Goal: Task Accomplishment & Management: Manage account settings

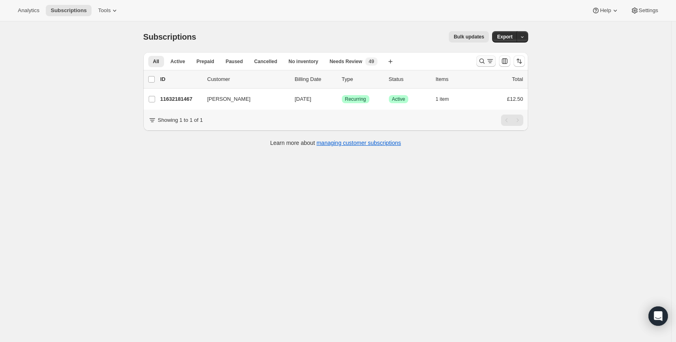
click at [484, 63] on icon "Search and filter results" at bounding box center [482, 61] width 8 height 8
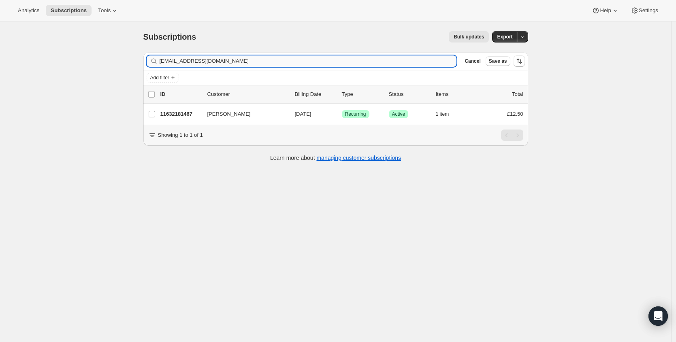
click at [291, 62] on input "nicolaahawksley@gmail.com" at bounding box center [307, 60] width 297 height 11
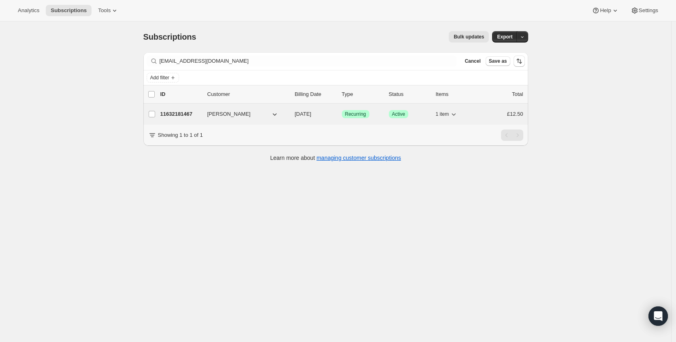
click at [177, 112] on p "11632181467" at bounding box center [180, 114] width 40 height 8
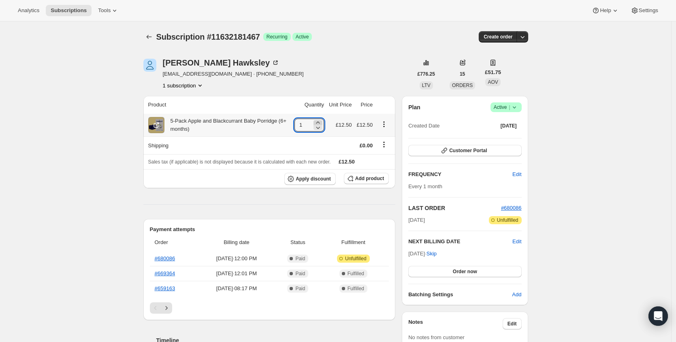
click at [319, 122] on icon at bounding box center [318, 123] width 8 height 8
type input "2"
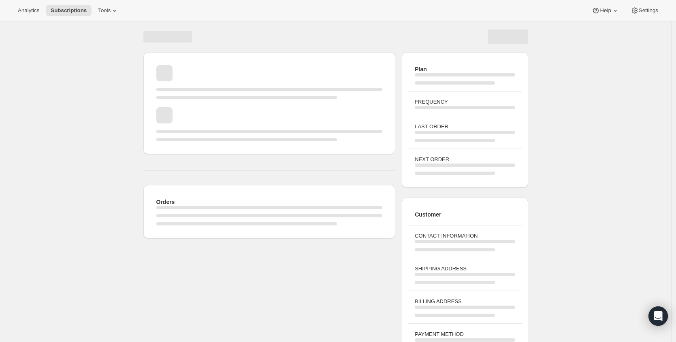
click at [211, 121] on div "Page loading" at bounding box center [269, 124] width 226 height 34
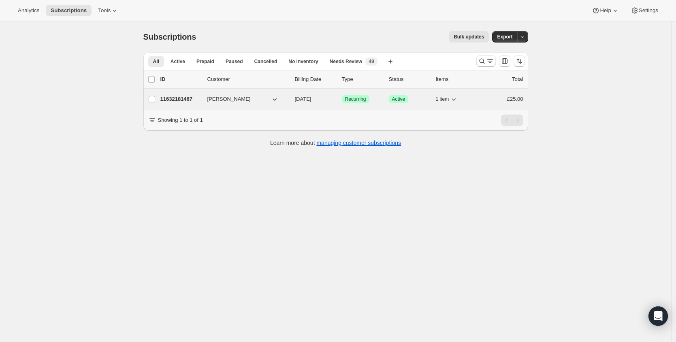
click at [198, 99] on p "11632181467" at bounding box center [180, 99] width 40 height 8
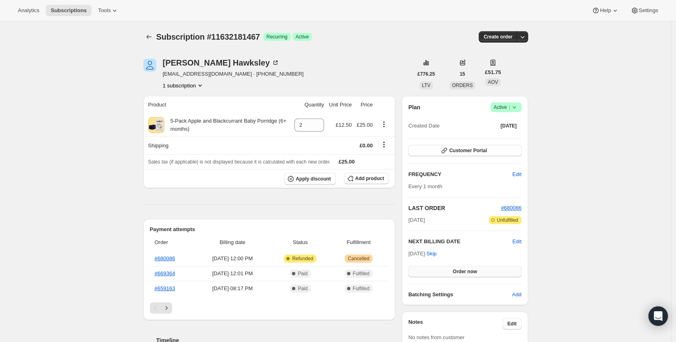
click at [485, 274] on button "Order now" at bounding box center [464, 271] width 113 height 11
click at [485, 274] on button "Click to confirm" at bounding box center [464, 271] width 113 height 11
click at [223, 120] on div "5-Pack Apple and Blackcurrant Baby Porridge (6+ months)" at bounding box center [226, 125] width 125 height 16
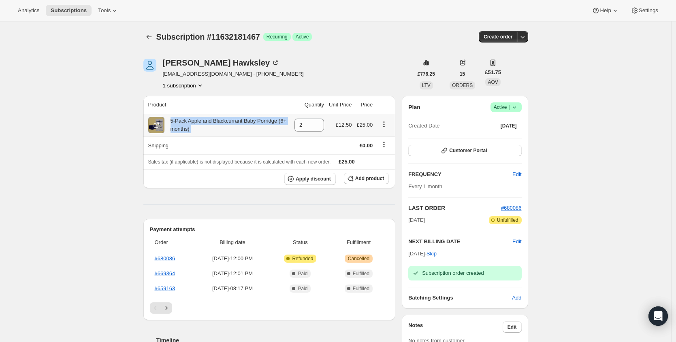
click at [223, 120] on div "5-Pack Apple and Blackcurrant Baby Porridge (6+ months)" at bounding box center [226, 125] width 125 height 16
copy div "5-Pack Apple and Blackcurrant Baby Porridge (6+ months)"
drag, startPoint x: 195, startPoint y: 146, endPoint x: 198, endPoint y: 140, distance: 6.5
click at [196, 145] on th "Shipping" at bounding box center [217, 145] width 149 height 18
drag, startPoint x: 172, startPoint y: 122, endPoint x: 285, endPoint y: 123, distance: 112.9
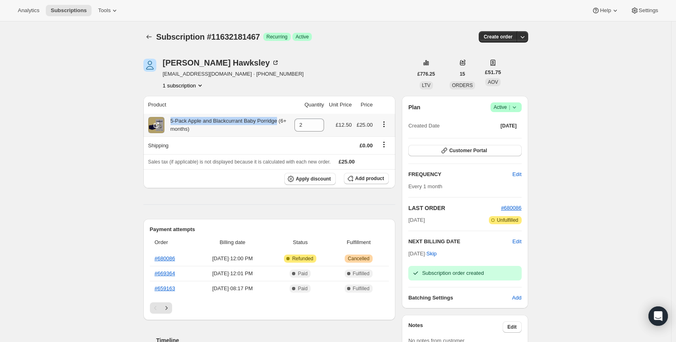
click at [285, 123] on div "5-Pack Apple and Blackcurrant Baby Porridge (6+ months)" at bounding box center [226, 125] width 125 height 16
copy div "5-Pack Apple and Blackcurrant Baby Porridge"
